Goal: Task Accomplishment & Management: Complete application form

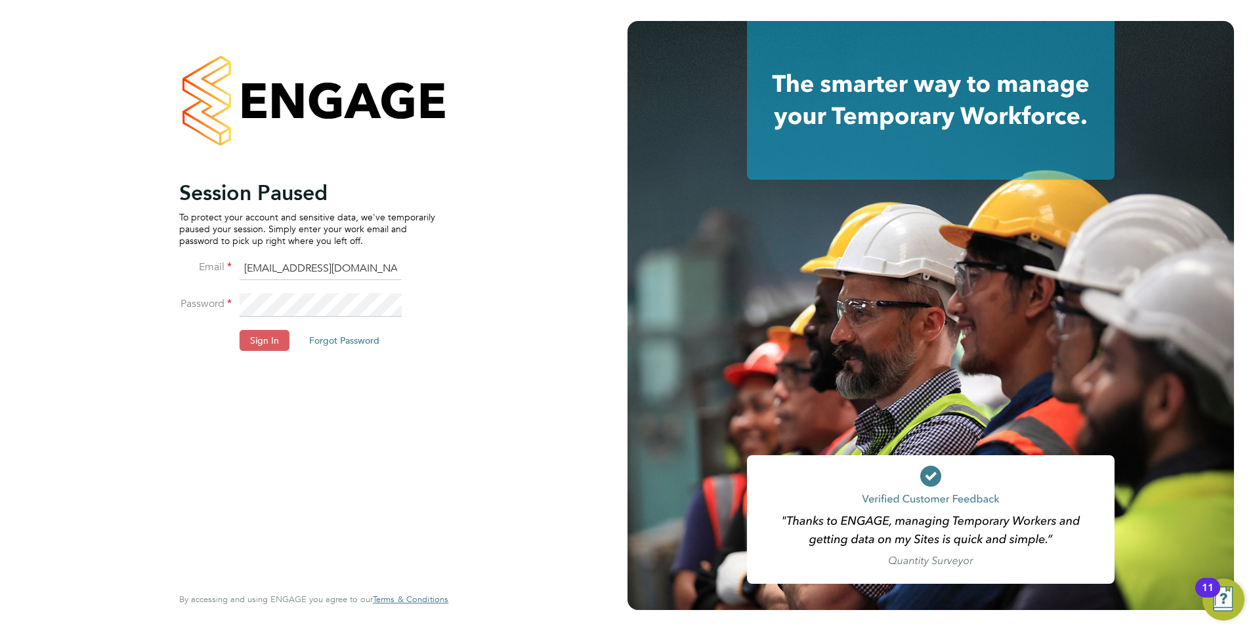
click at [276, 347] on button "Sign In" at bounding box center [265, 340] width 50 height 21
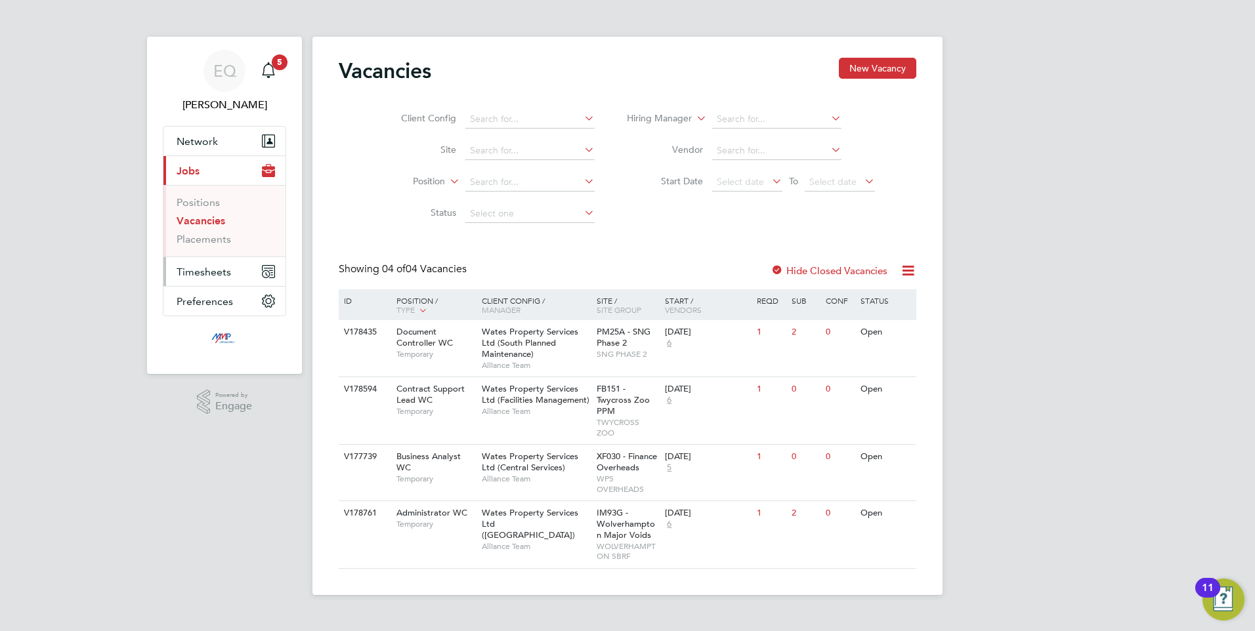
click at [198, 267] on span "Timesheets" at bounding box center [204, 272] width 54 height 12
click at [211, 236] on link "Timesheets" at bounding box center [204, 232] width 54 height 12
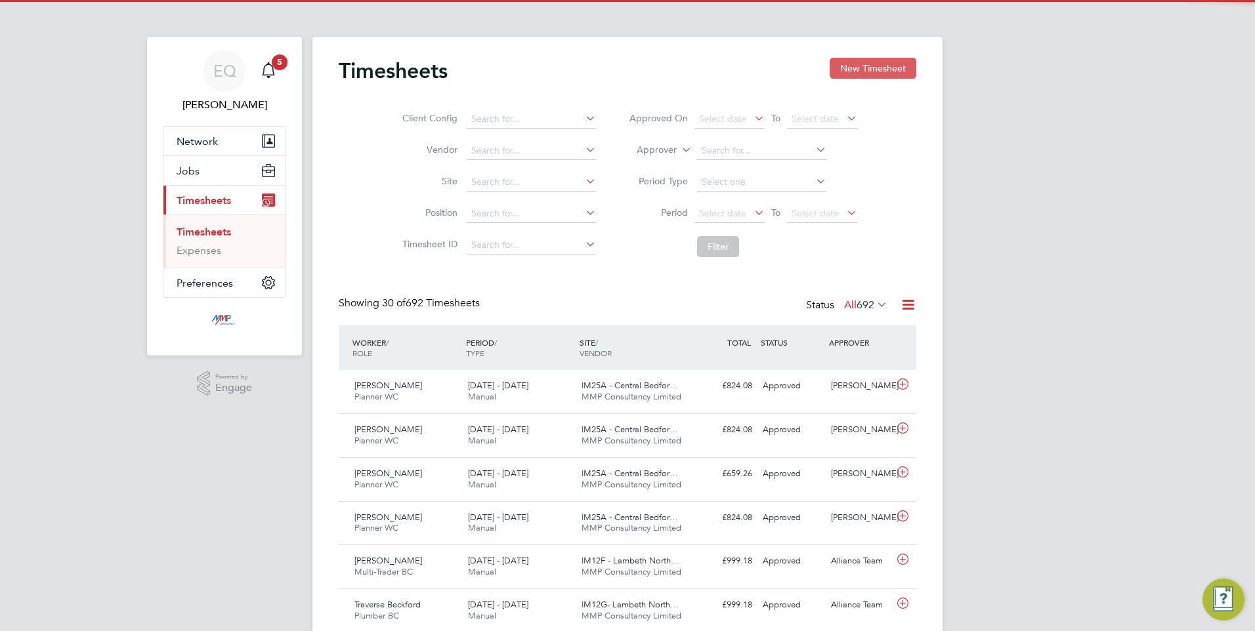
click at [841, 65] on button "New Timesheet" at bounding box center [873, 68] width 87 height 21
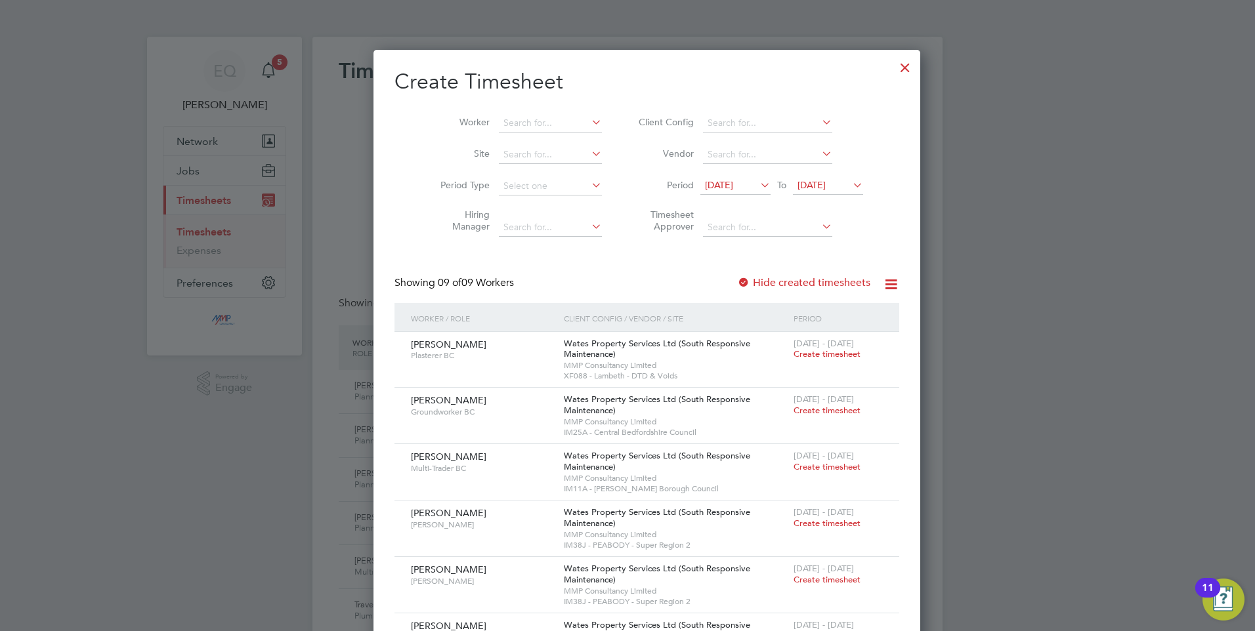
click at [475, 112] on li "Worker" at bounding box center [516, 124] width 204 height 32
click at [499, 116] on input at bounding box center [550, 123] width 103 height 18
click at [530, 135] on li "[PERSON_NAME]" at bounding box center [543, 141] width 129 height 18
type input "[PERSON_NAME]"
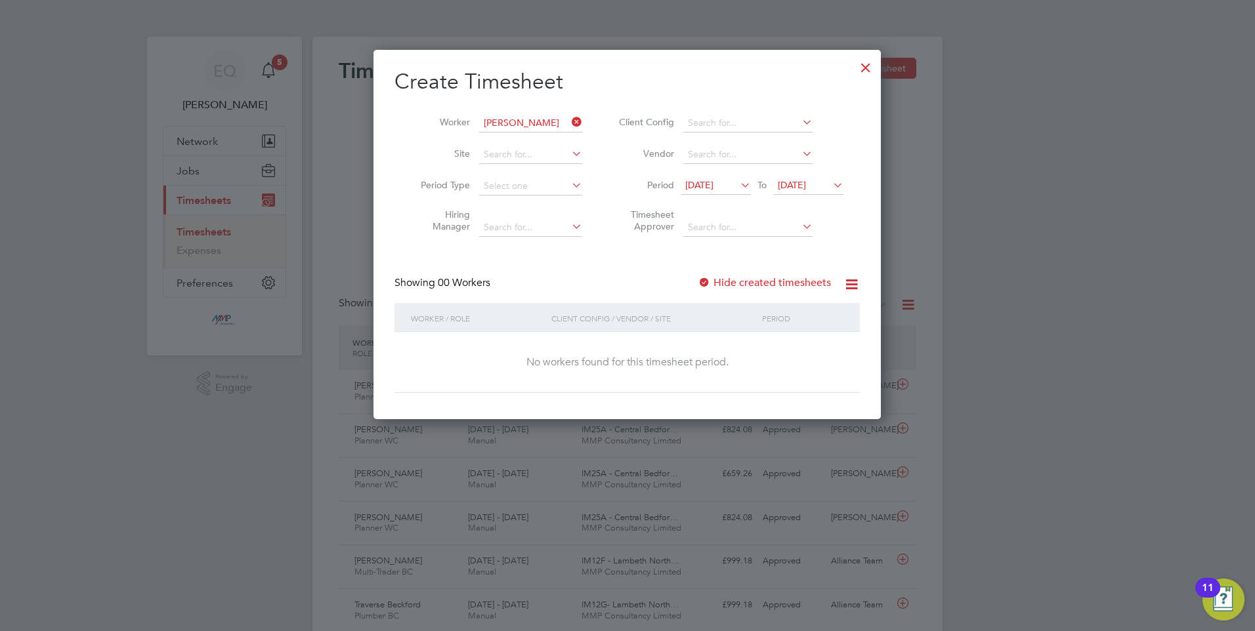
click at [714, 180] on span "[DATE]" at bounding box center [699, 185] width 28 height 12
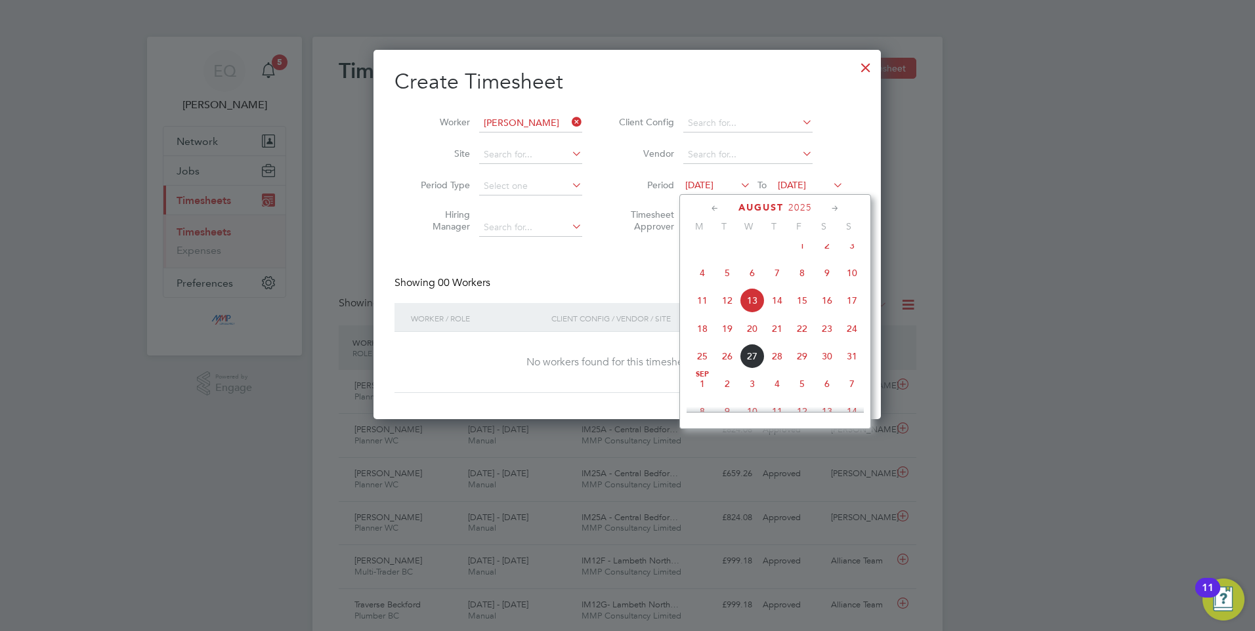
click at [806, 180] on span "[DATE]" at bounding box center [792, 185] width 28 height 12
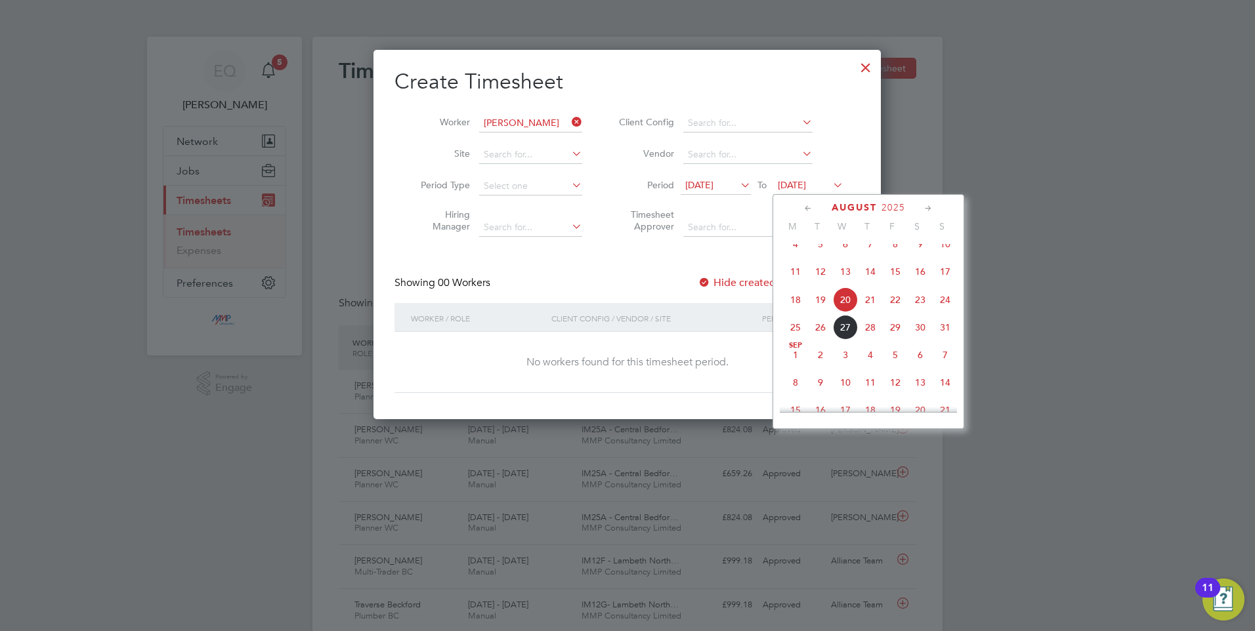
click at [901, 395] on span "12" at bounding box center [895, 382] width 25 height 25
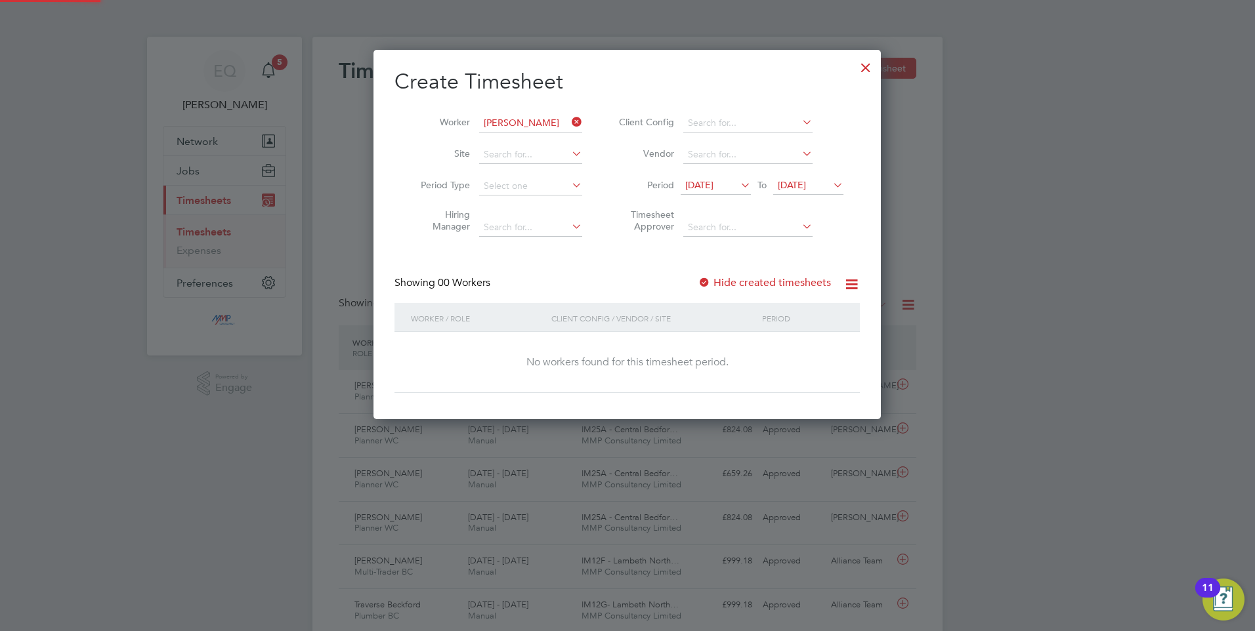
click at [758, 274] on div "Create Timesheet Worker [PERSON_NAME] Site Period Type Hiring Manager Client Co…" at bounding box center [627, 230] width 465 height 325
click at [750, 282] on label "Hide created timesheets" at bounding box center [764, 282] width 133 height 13
click at [711, 285] on div at bounding box center [704, 283] width 13 height 13
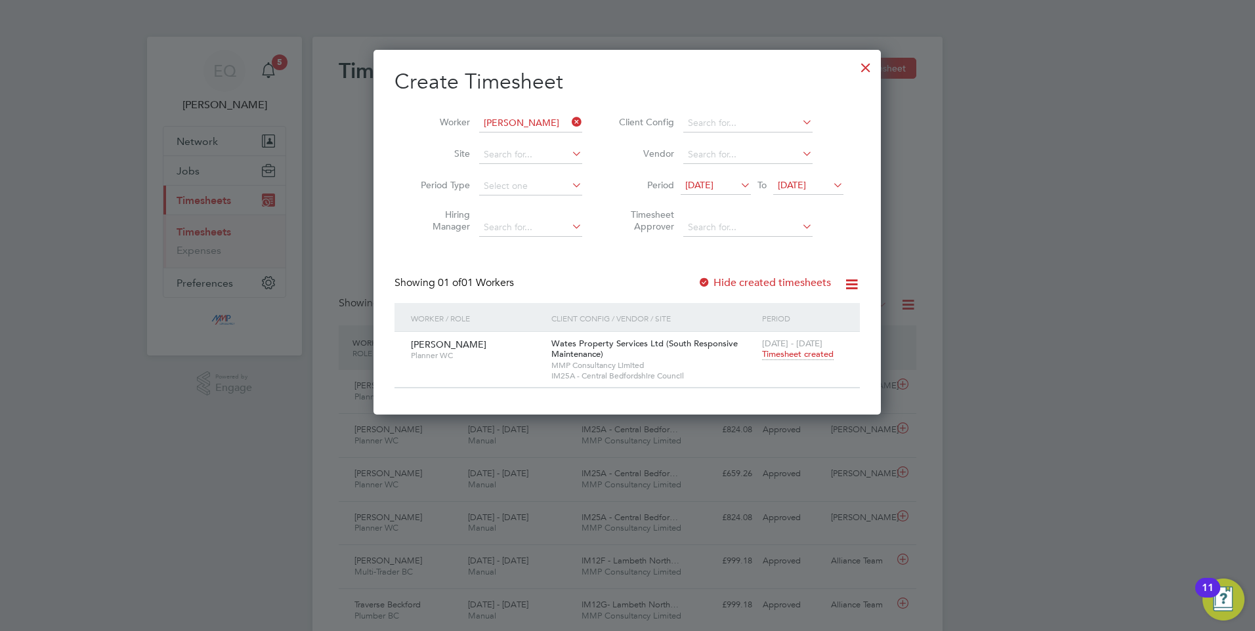
click at [866, 60] on div at bounding box center [866, 65] width 24 height 24
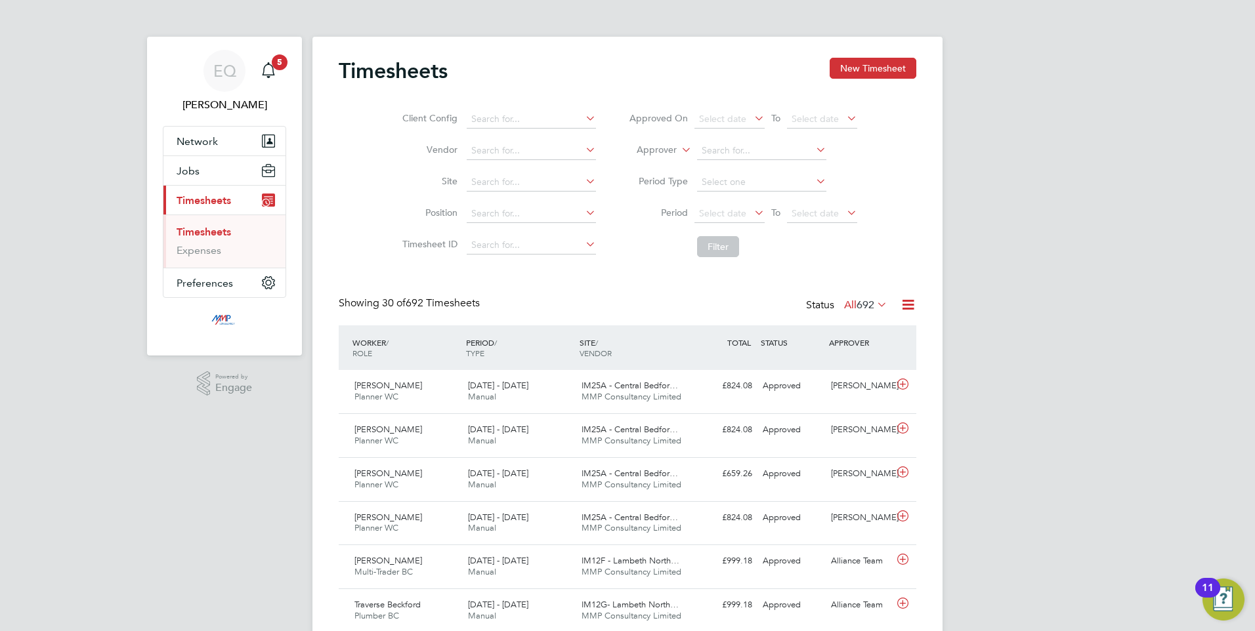
drag, startPoint x: 603, startPoint y: 419, endPoint x: 407, endPoint y: 326, distance: 217.3
drag, startPoint x: 480, startPoint y: 307, endPoint x: 385, endPoint y: 293, distance: 96.3
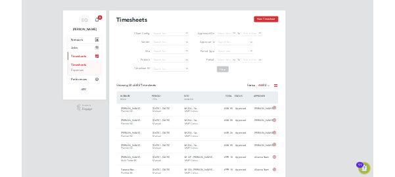
scroll to position [7, 7]
